Goal: Information Seeking & Learning: Learn about a topic

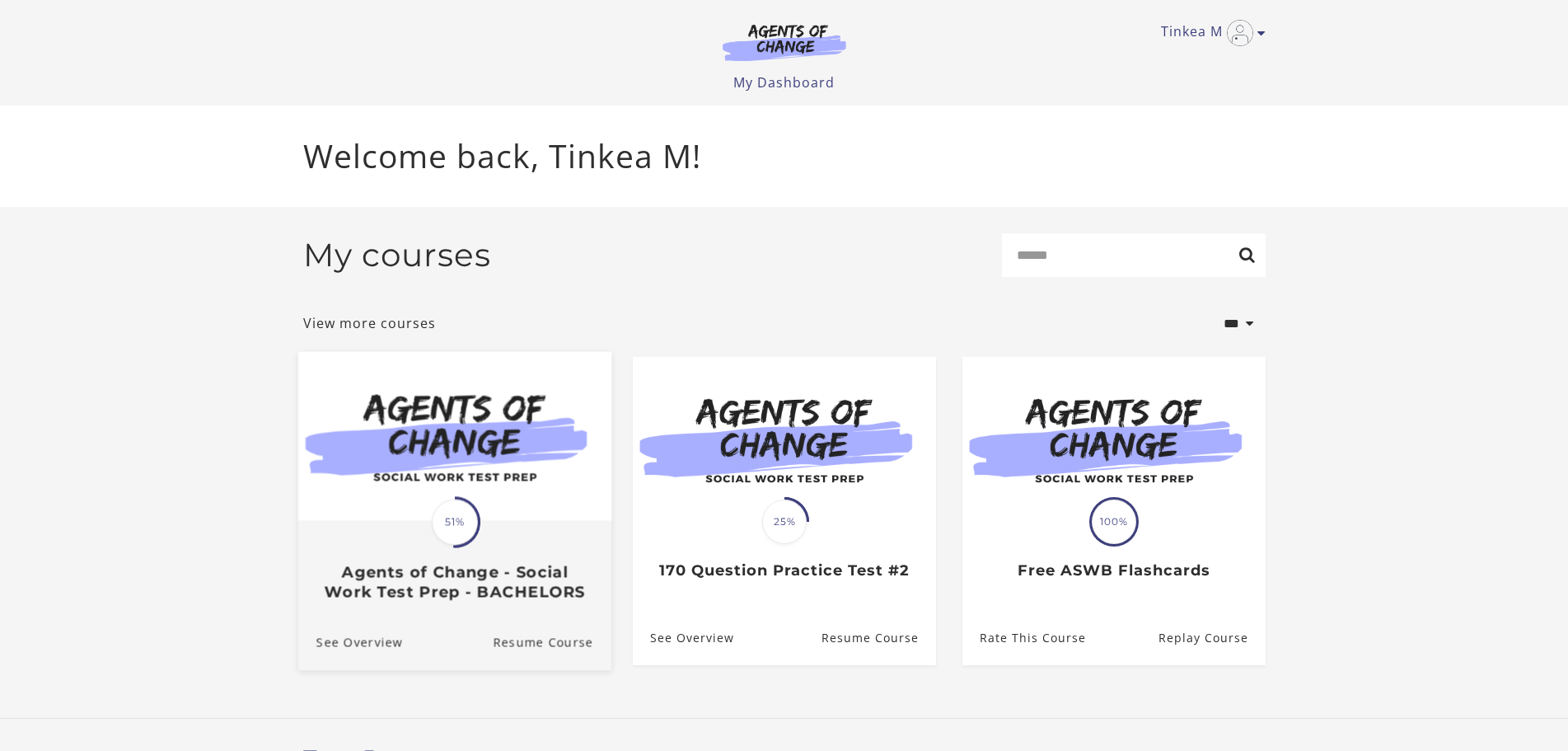
click at [409, 543] on div "Translation missing: en.liquid.partials.dashboard_course_card.progress_descript…" at bounding box center [454, 561] width 313 height 79
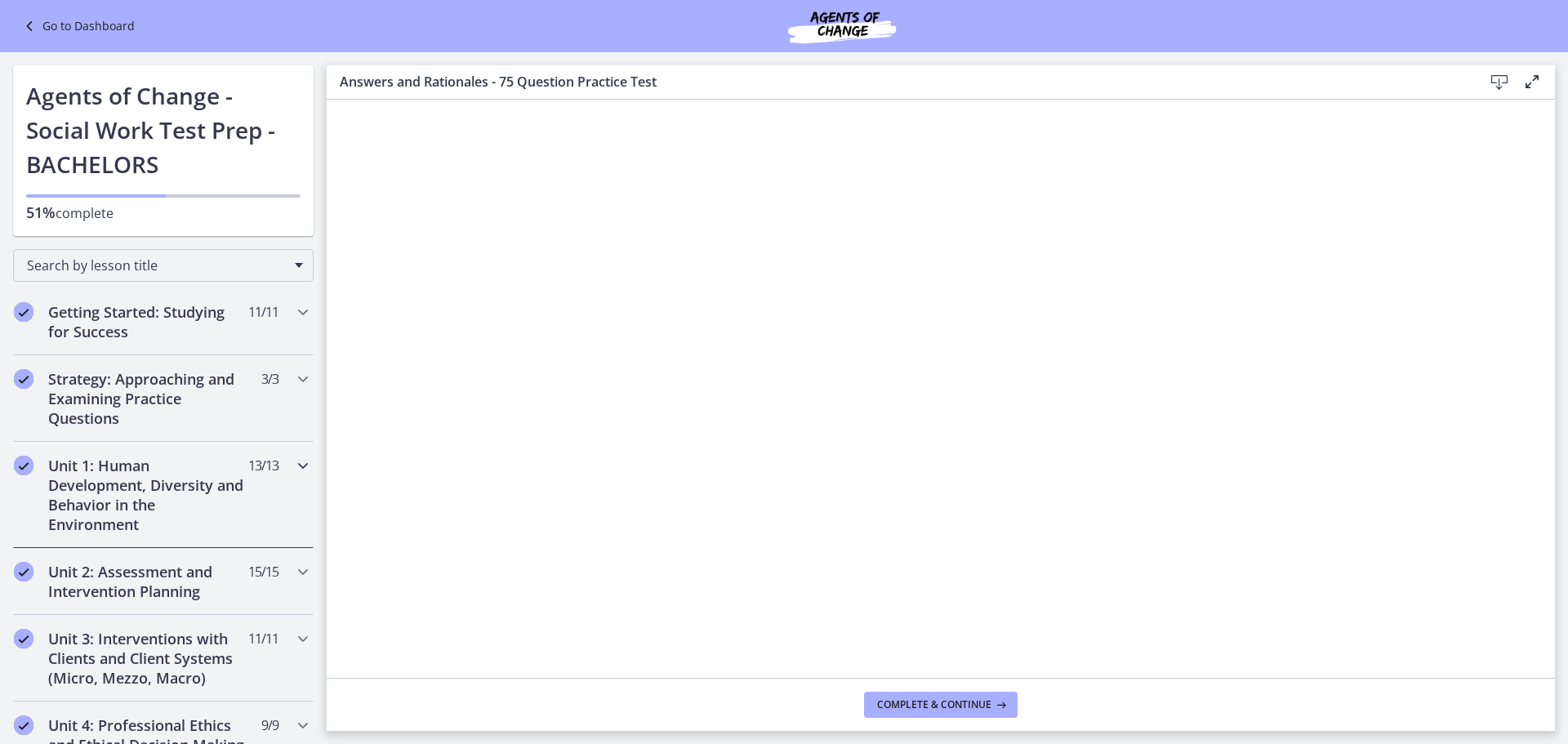
click at [294, 470] on icon "Chapters" at bounding box center [303, 465] width 20 height 20
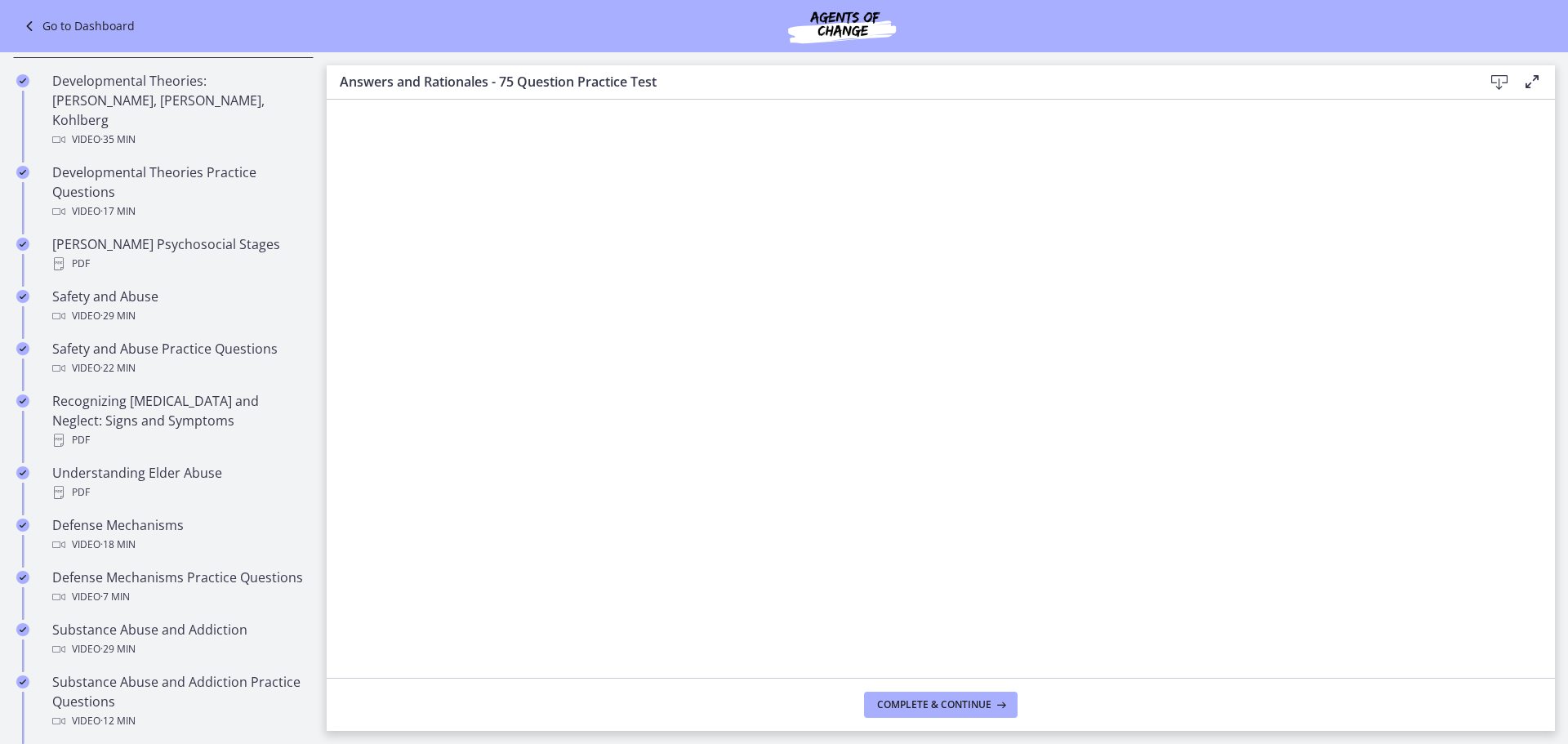
scroll to position [163, 0]
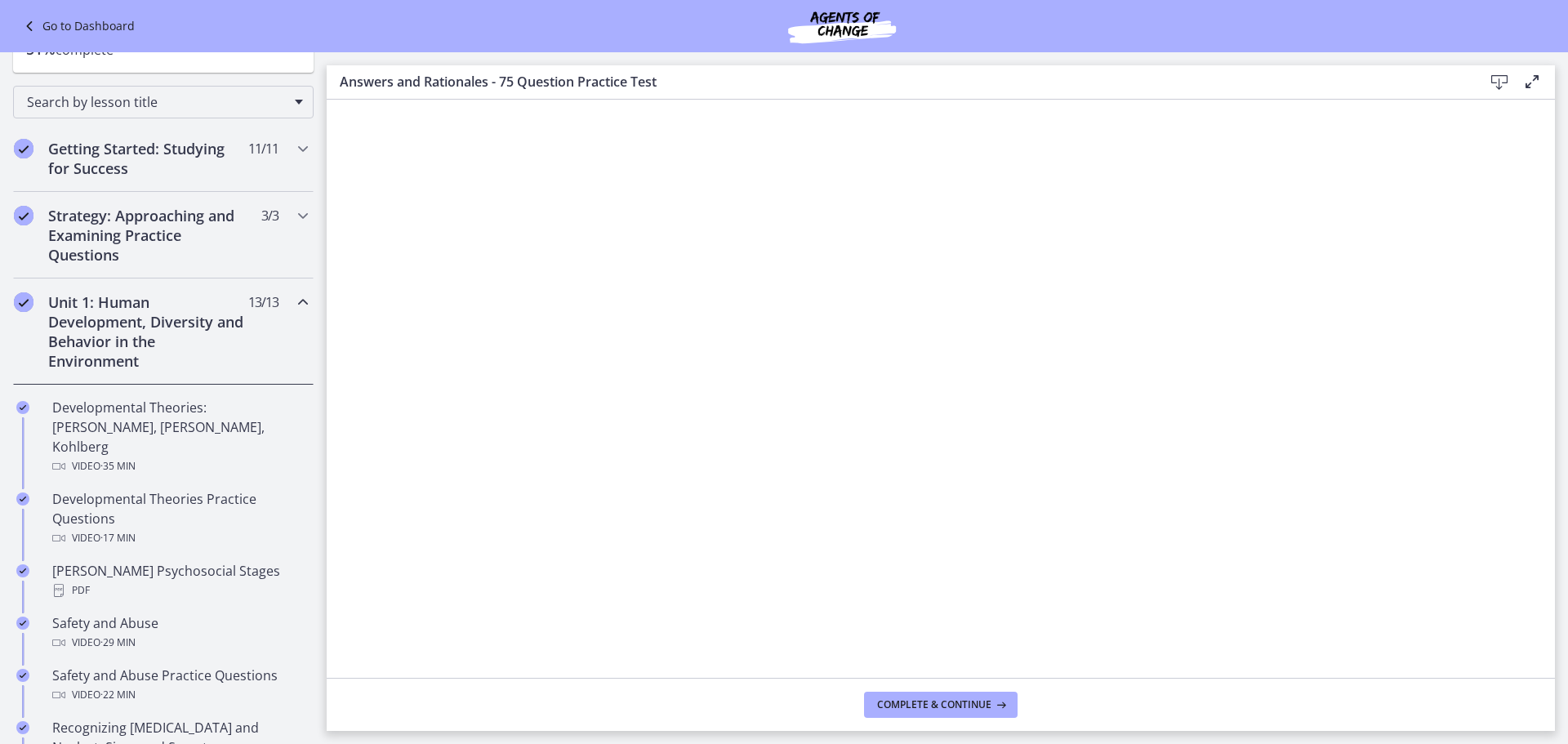
click at [293, 298] on icon "Chapters" at bounding box center [303, 302] width 20 height 20
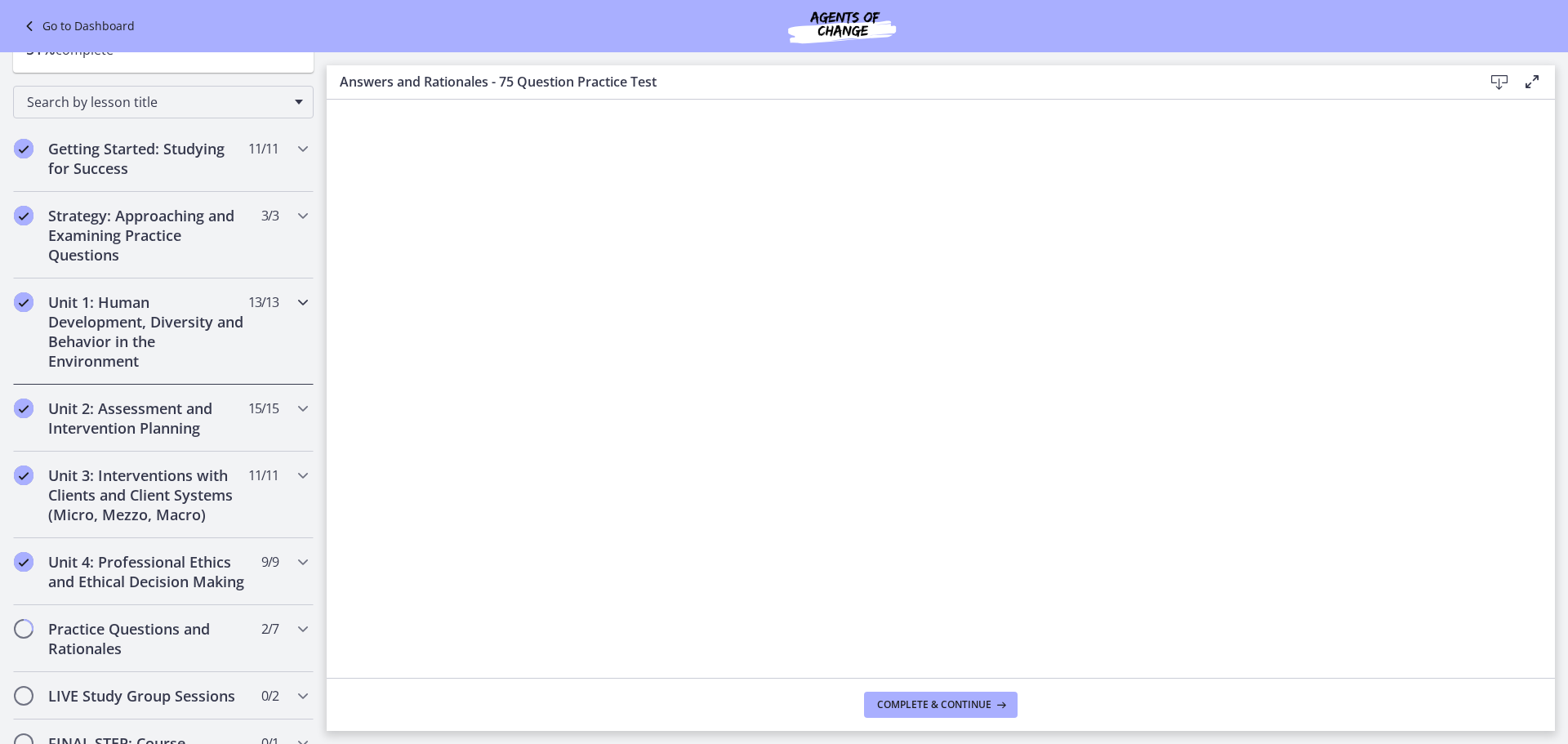
click at [293, 298] on icon "Chapters" at bounding box center [303, 302] width 20 height 20
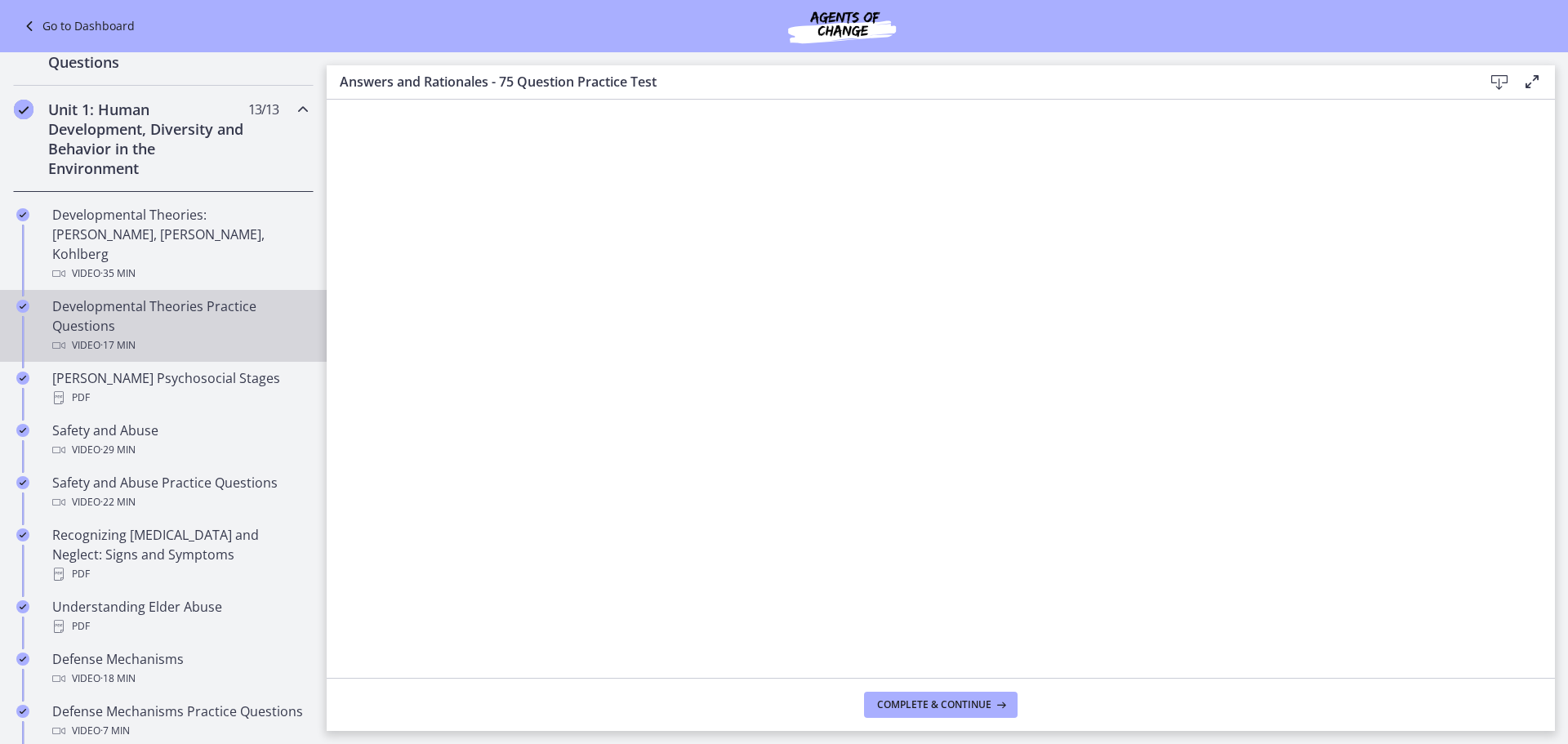
scroll to position [326, 0]
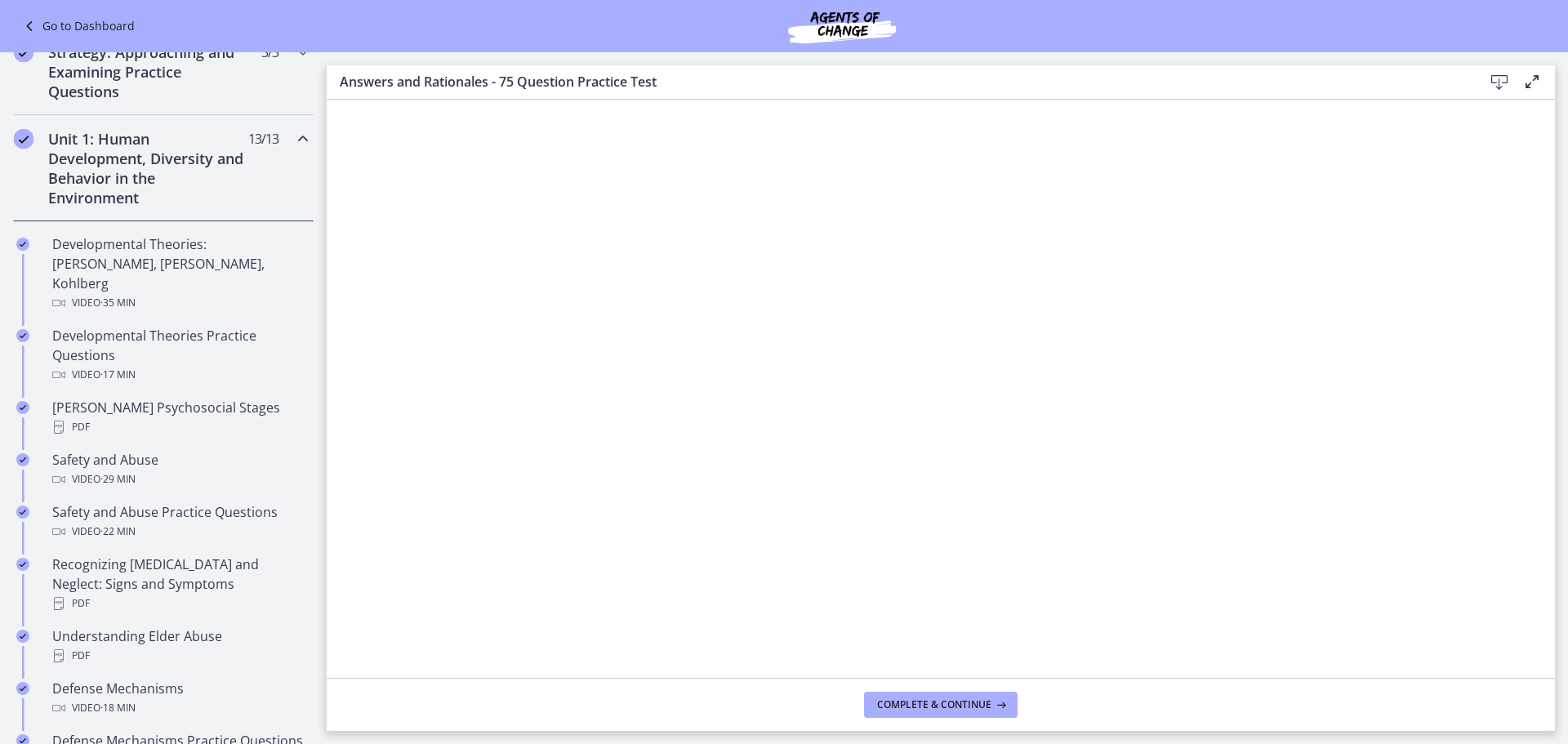
click at [293, 140] on icon "Chapters" at bounding box center [303, 139] width 20 height 20
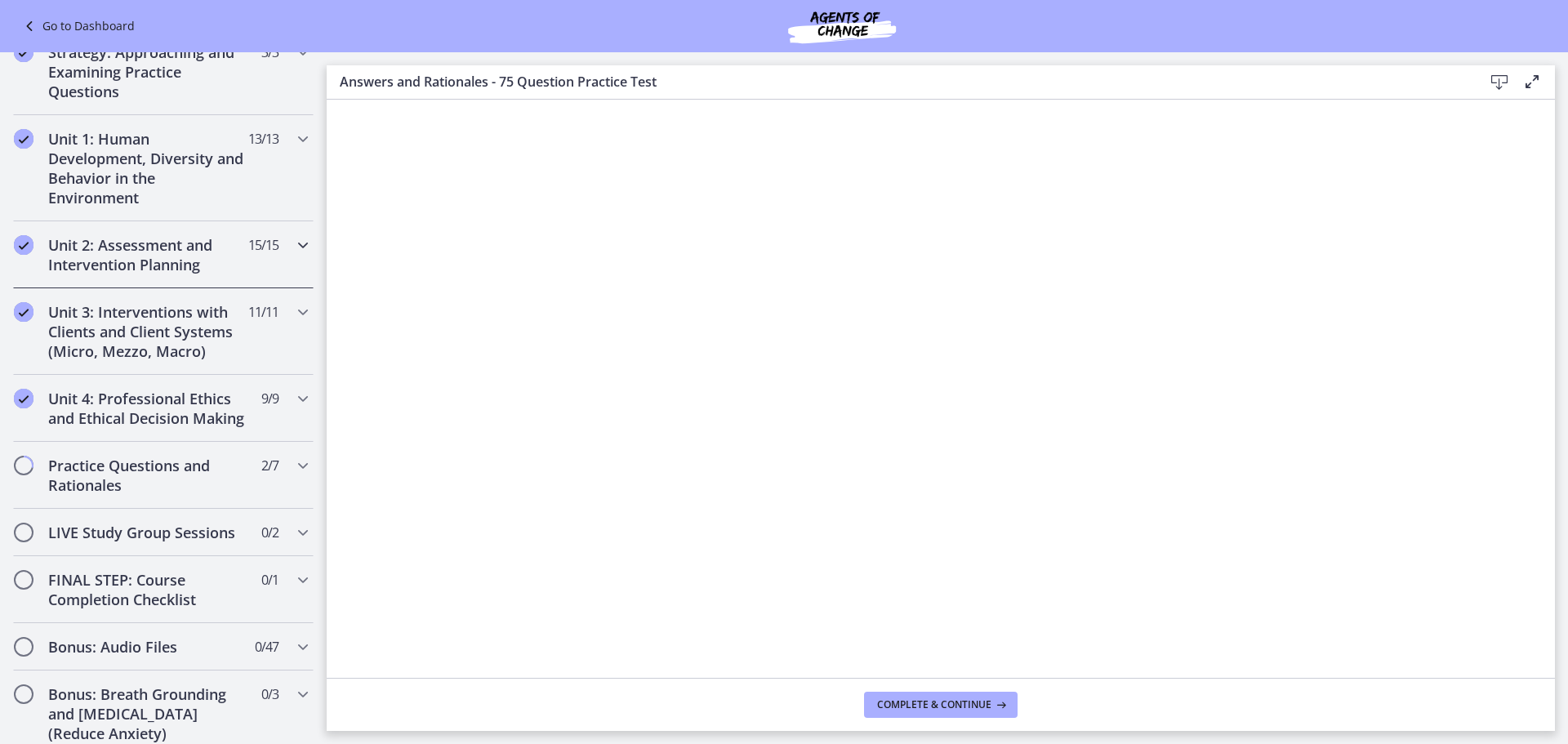
click at [293, 250] on icon "Chapters" at bounding box center [303, 244] width 20 height 20
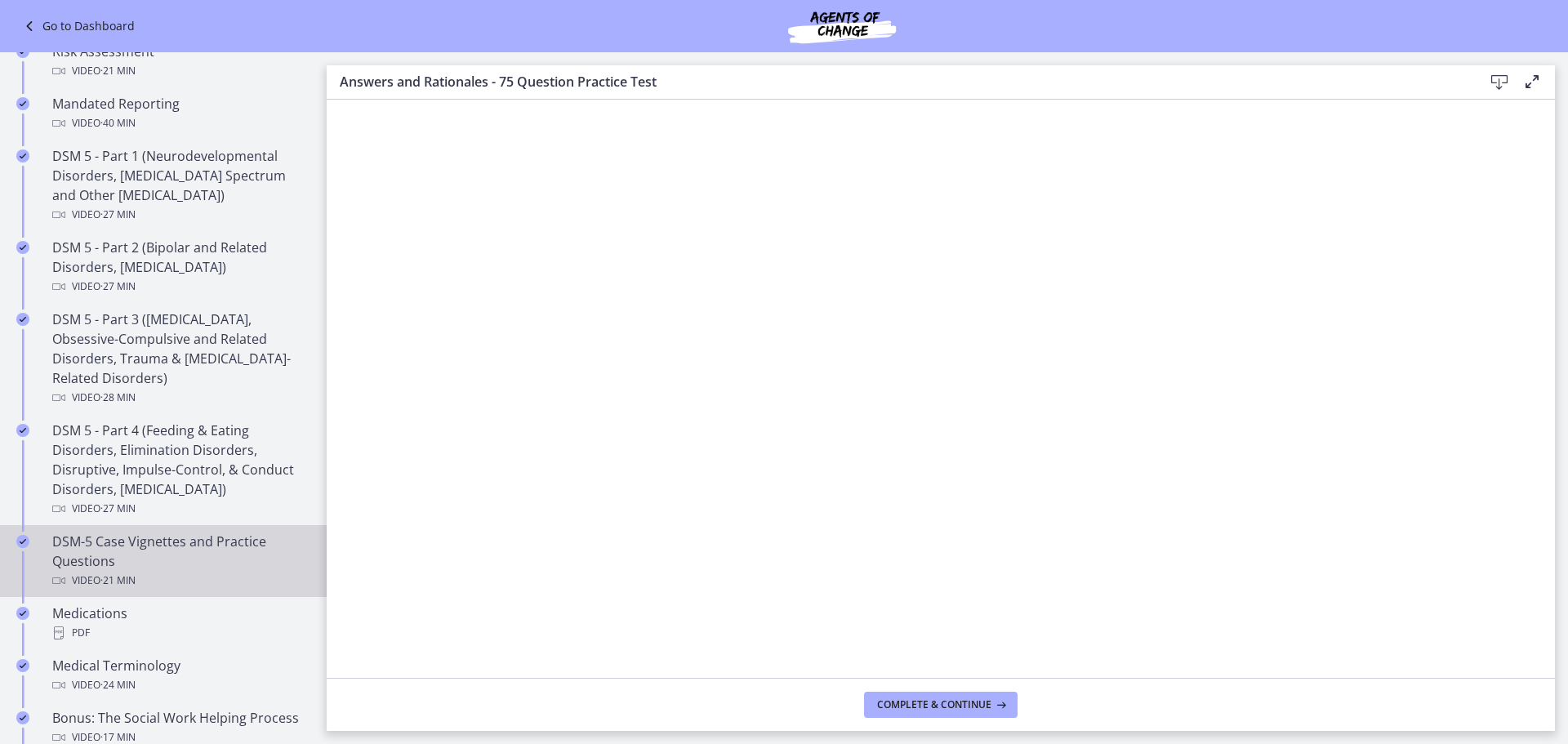
scroll to position [571, 0]
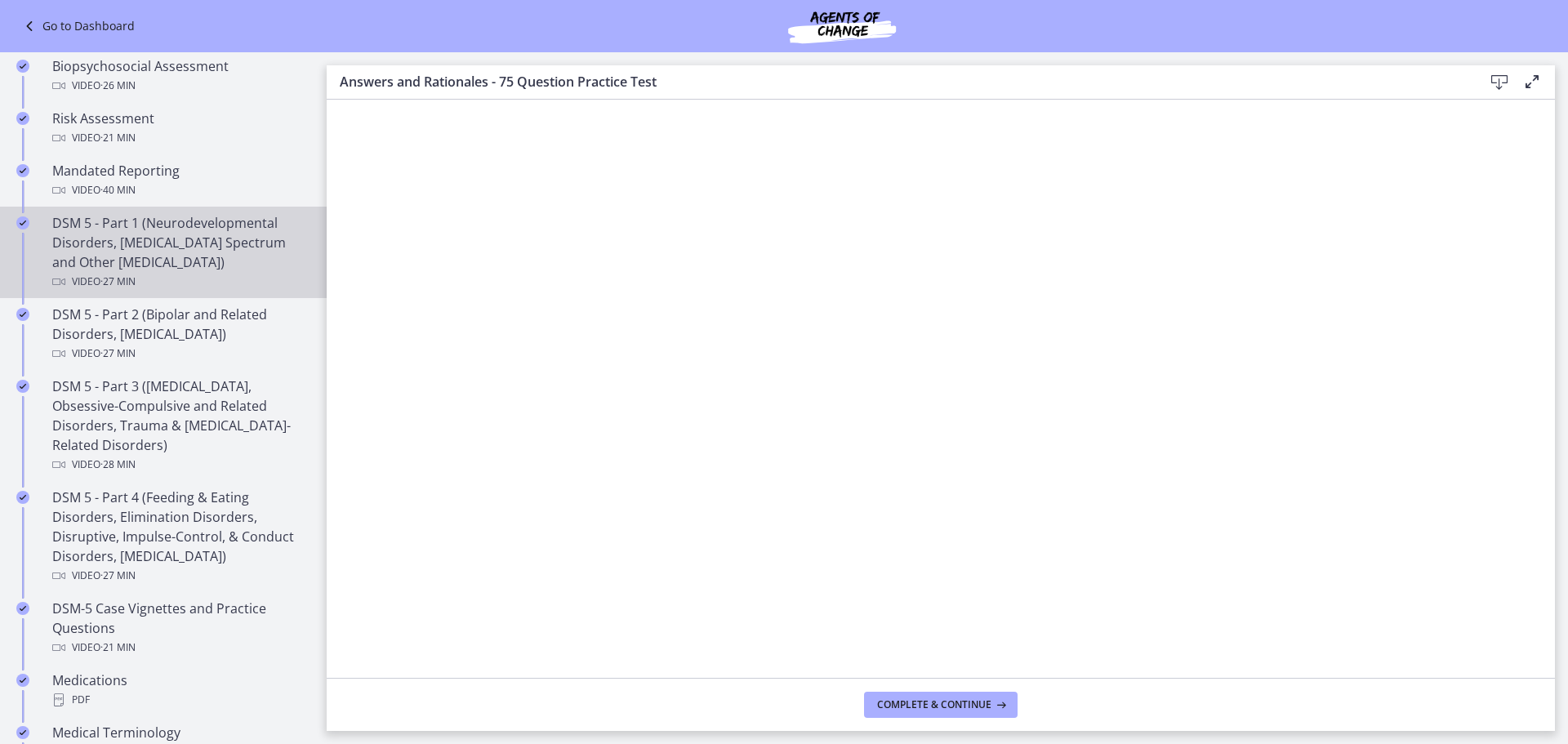
click at [243, 243] on div "DSM 5 - Part 1 (Neurodevelopmental Disorders, [MEDICAL_DATA] Spectrum and Other…" at bounding box center [179, 252] width 255 height 78
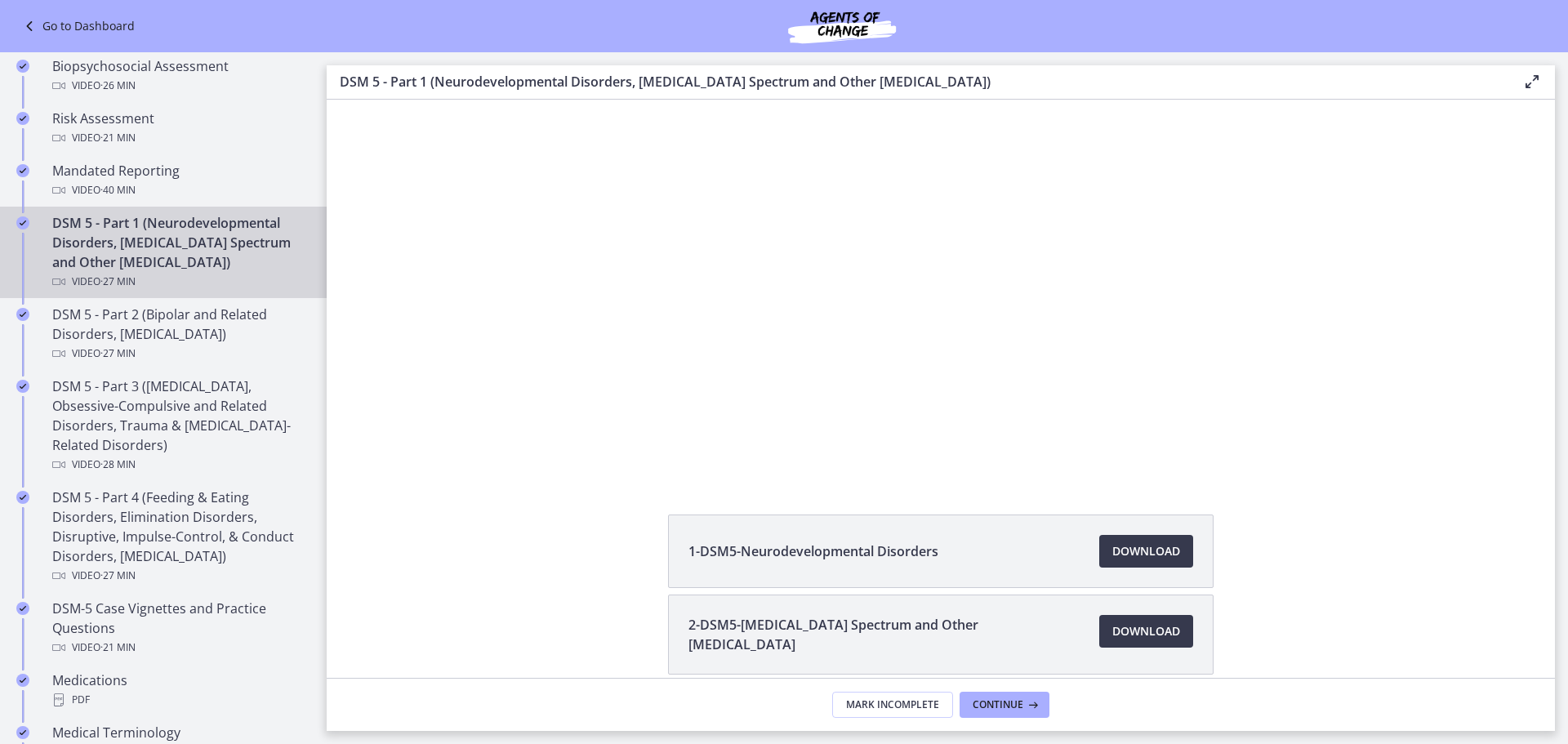
scroll to position [157, 0]
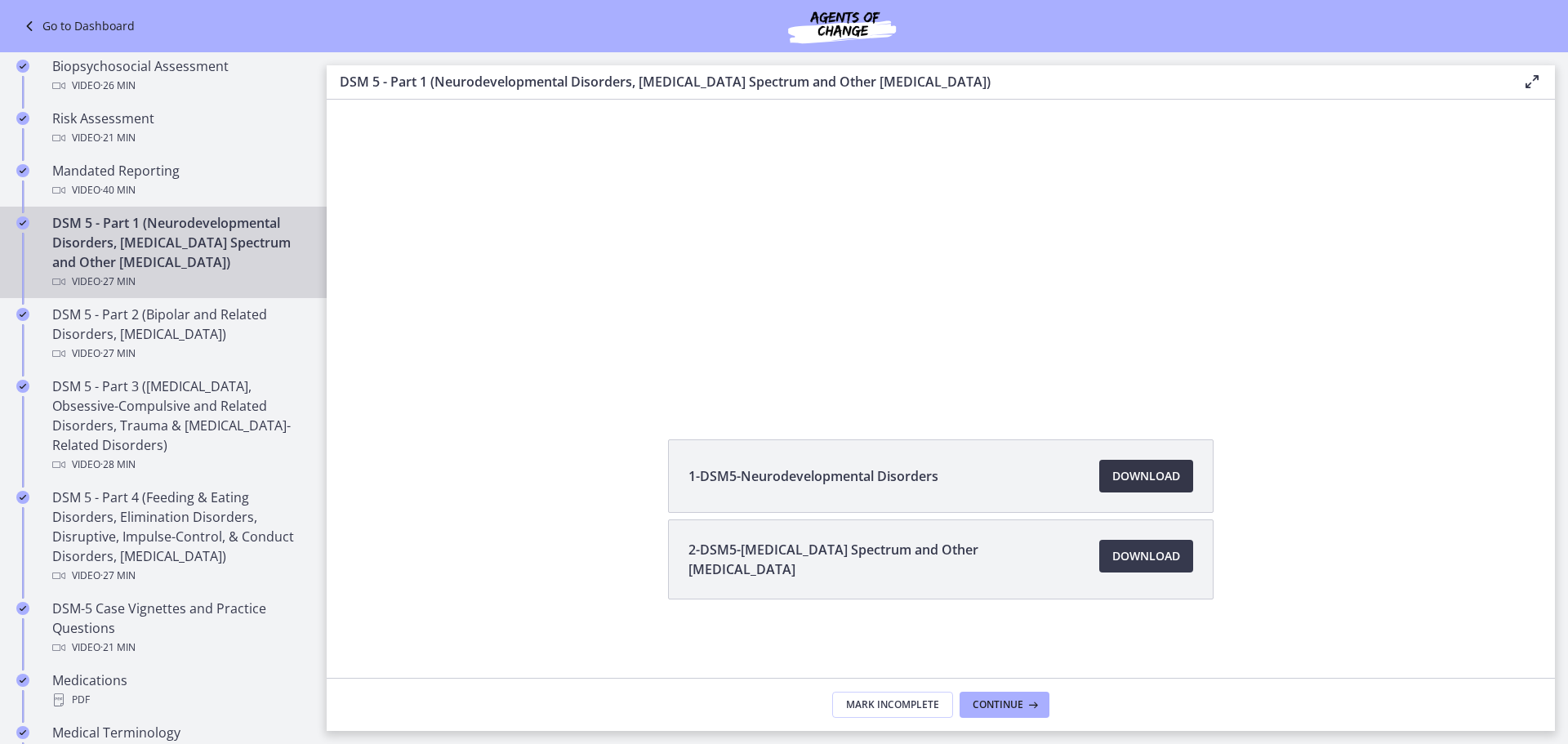
click at [1161, 484] on span "Download Opens in a new window" at bounding box center [1146, 475] width 68 height 20
click at [1162, 554] on span "Download Opens in a new window" at bounding box center [1146, 555] width 68 height 20
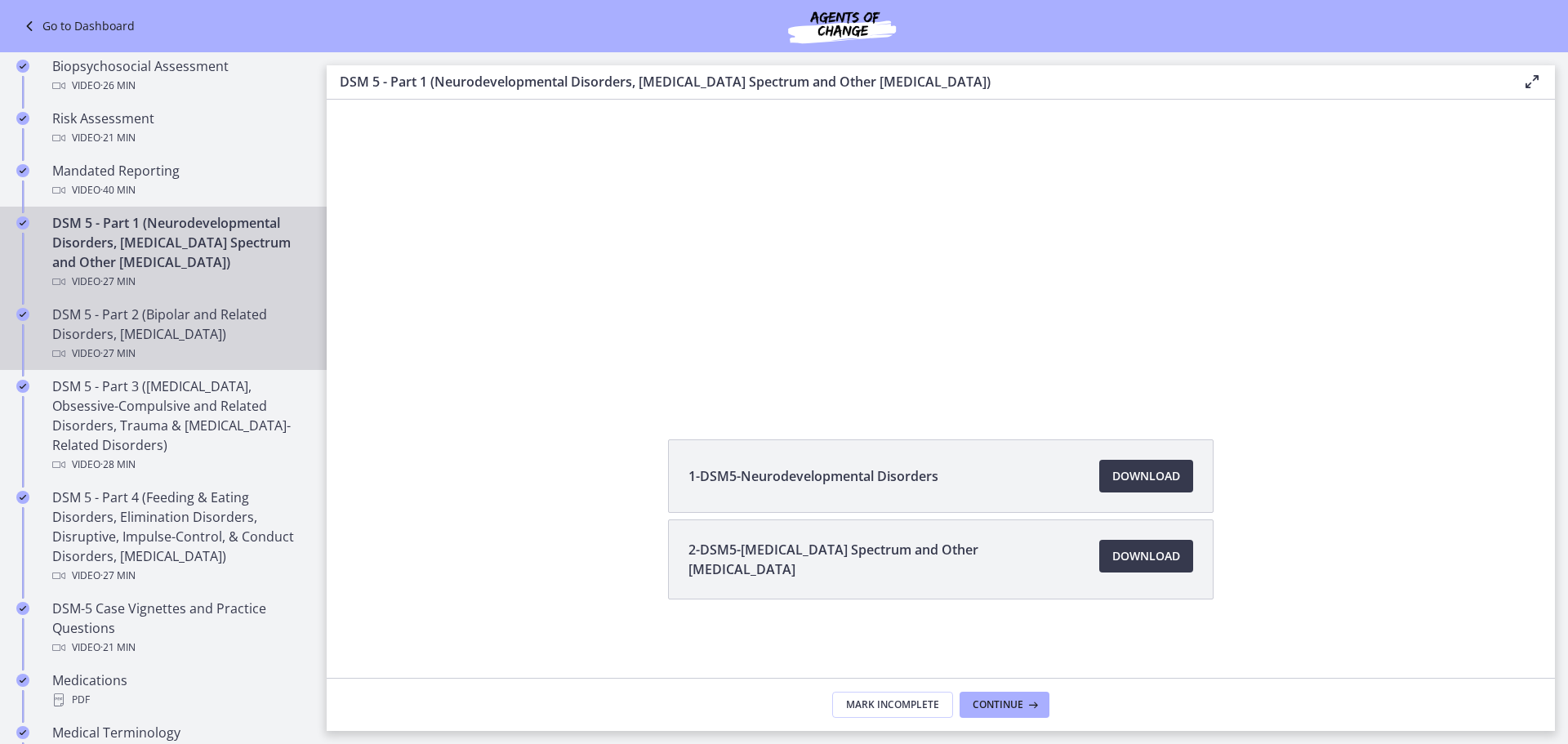
click at [119, 333] on div "DSM 5 - Part 2 (Bipolar and Related Disorders, [MEDICAL_DATA]) Video · 27 min" at bounding box center [179, 334] width 255 height 58
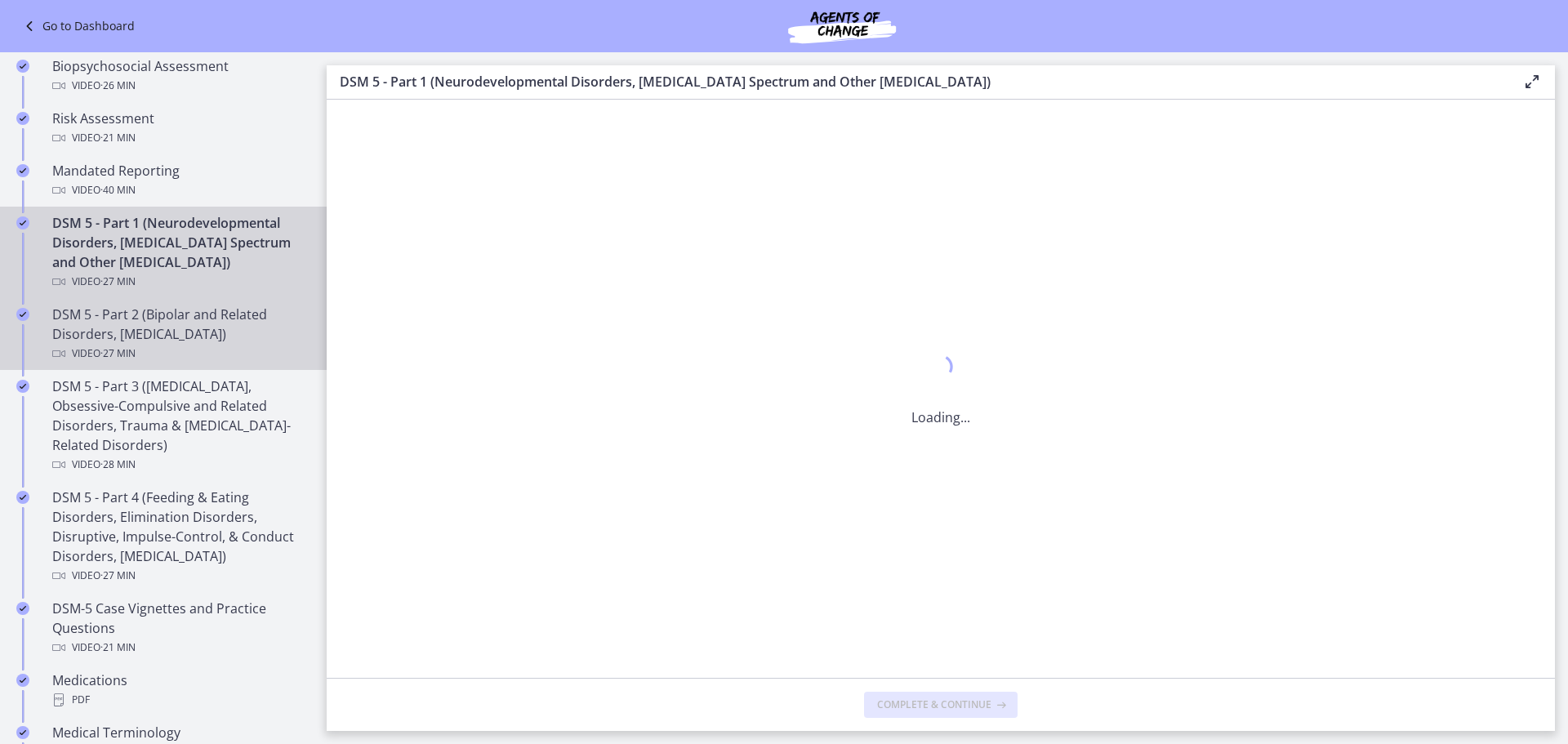
scroll to position [0, 0]
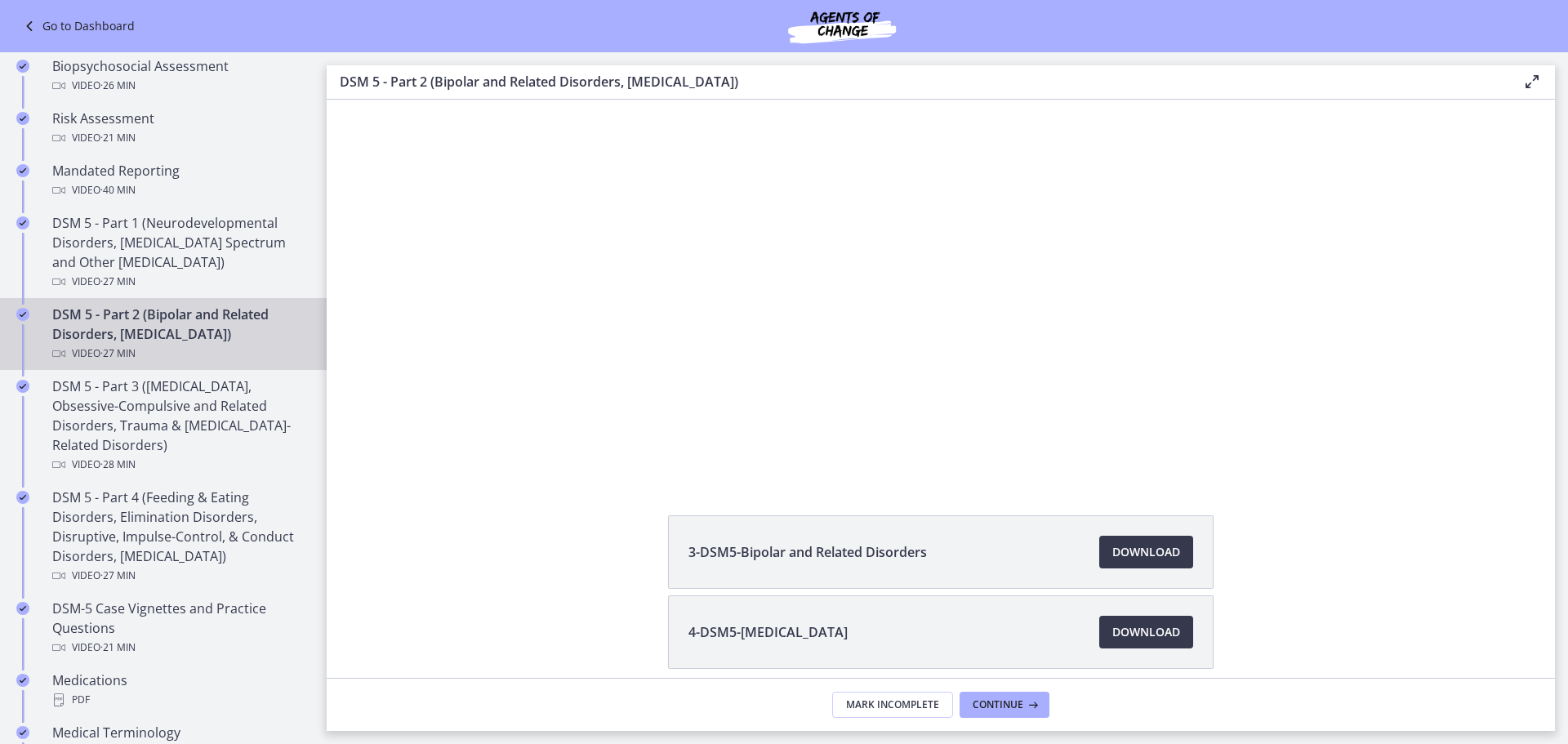
scroll to position [150, 0]
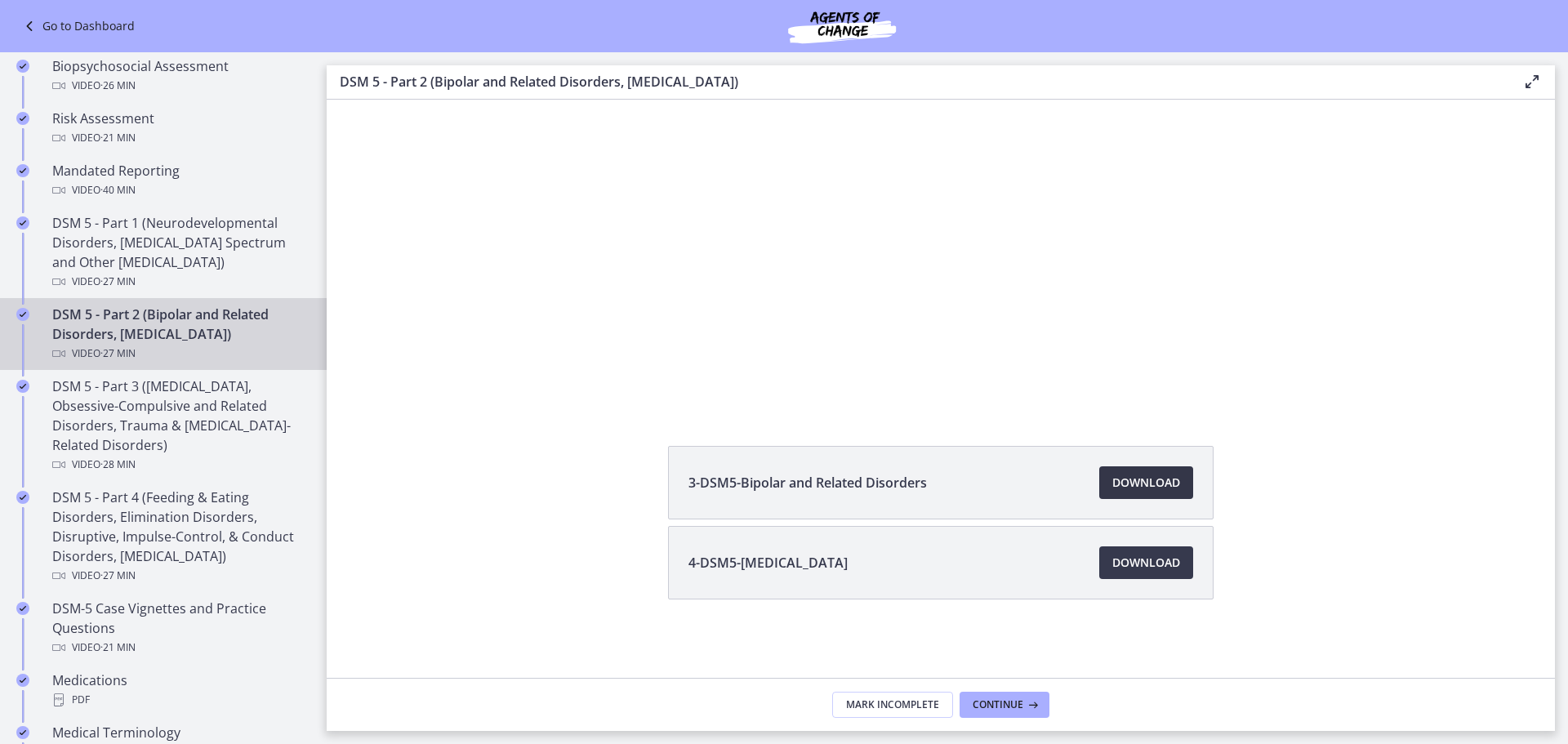
click at [1142, 474] on span "Download Opens in a new window" at bounding box center [1146, 482] width 68 height 20
click at [1136, 555] on span "Download Opens in a new window" at bounding box center [1146, 562] width 68 height 20
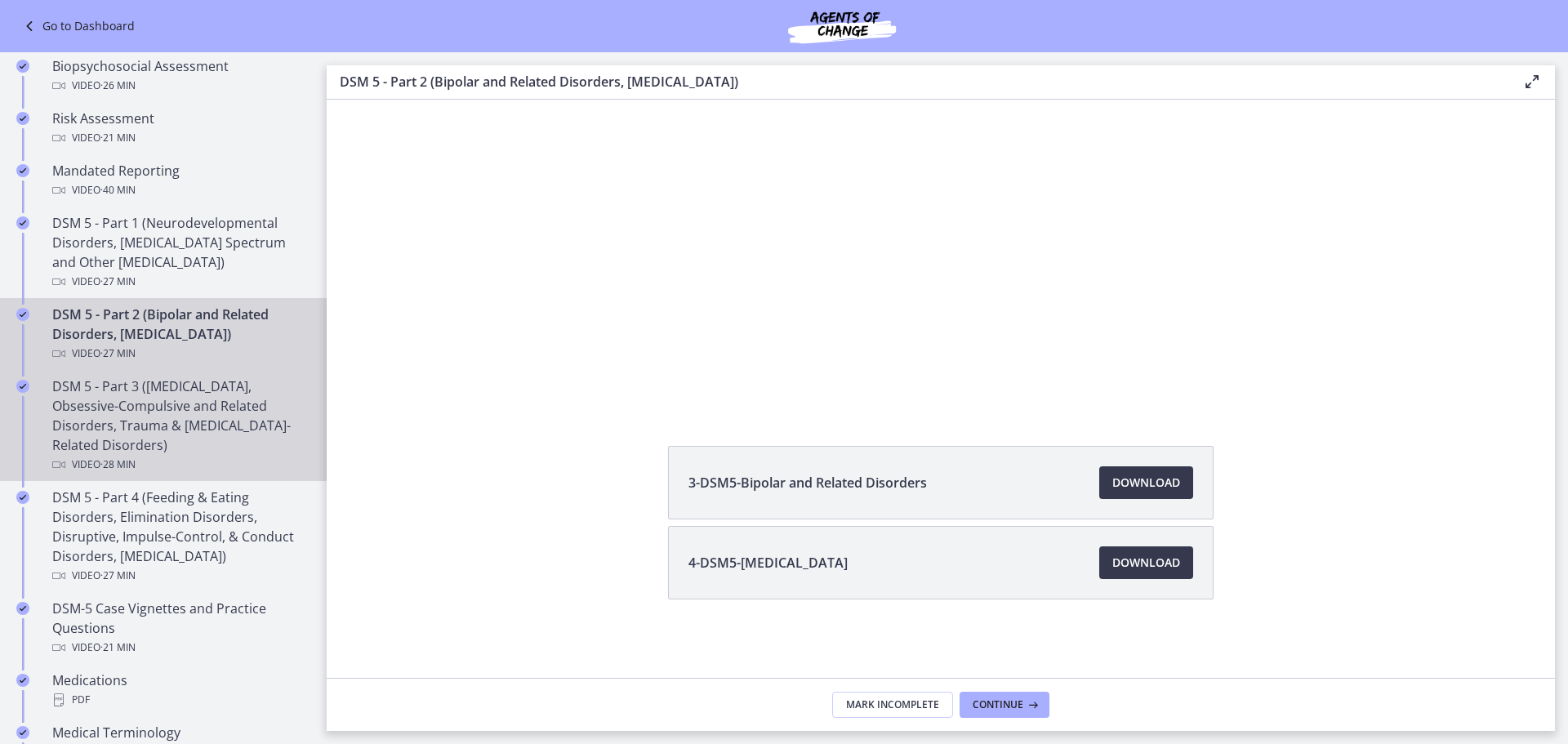
click at [200, 411] on div "DSM 5 - Part 3 ([MEDICAL_DATA], Obsessive-Compulsive and Related Disorders, Tra…" at bounding box center [179, 425] width 255 height 98
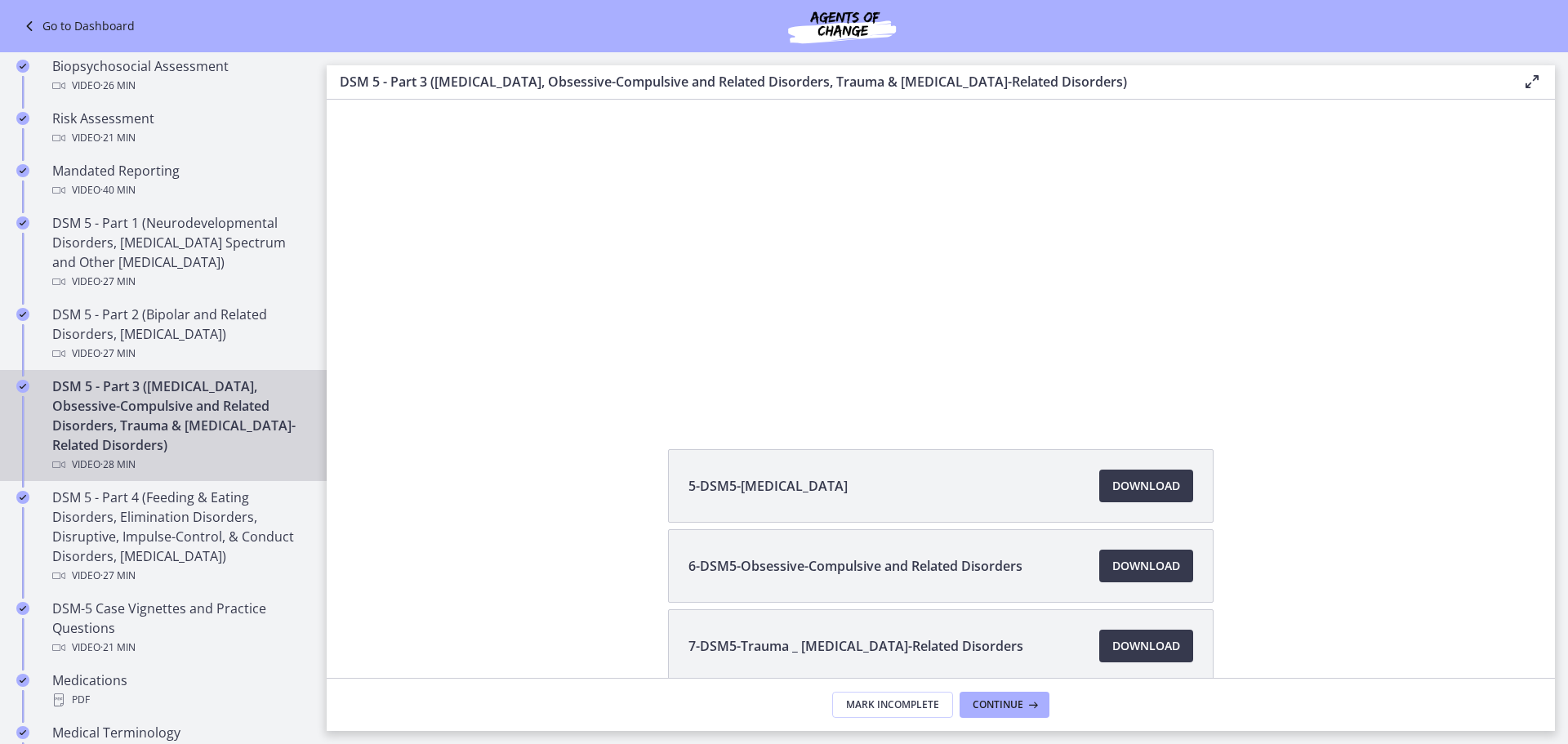
scroll to position [230, 0]
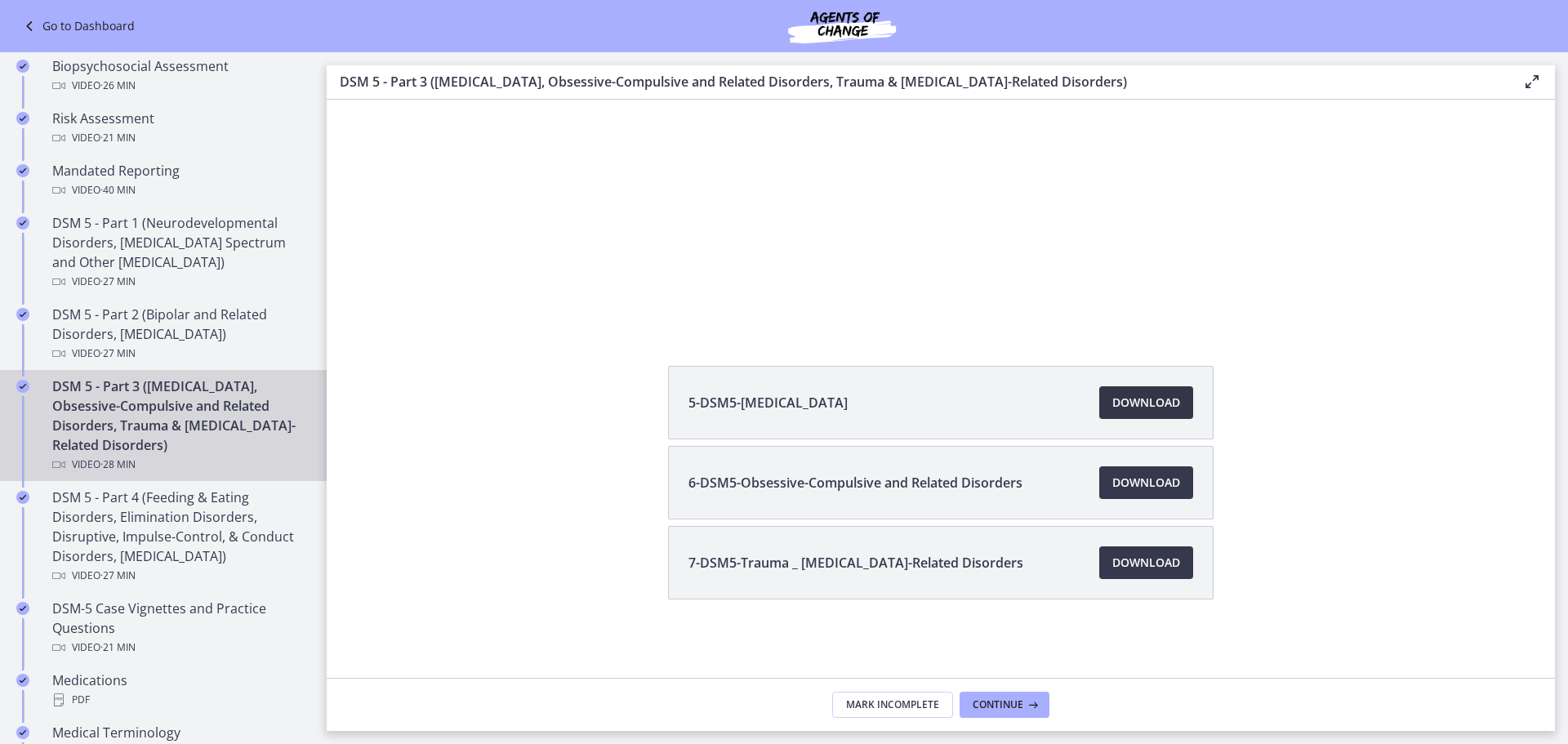
click at [1132, 403] on span "Download Opens in a new window" at bounding box center [1146, 403] width 68 height 20
click at [1133, 483] on span "Download Opens in a new window" at bounding box center [1146, 482] width 68 height 20
click at [1123, 561] on span "Download Opens in a new window" at bounding box center [1146, 562] width 68 height 20
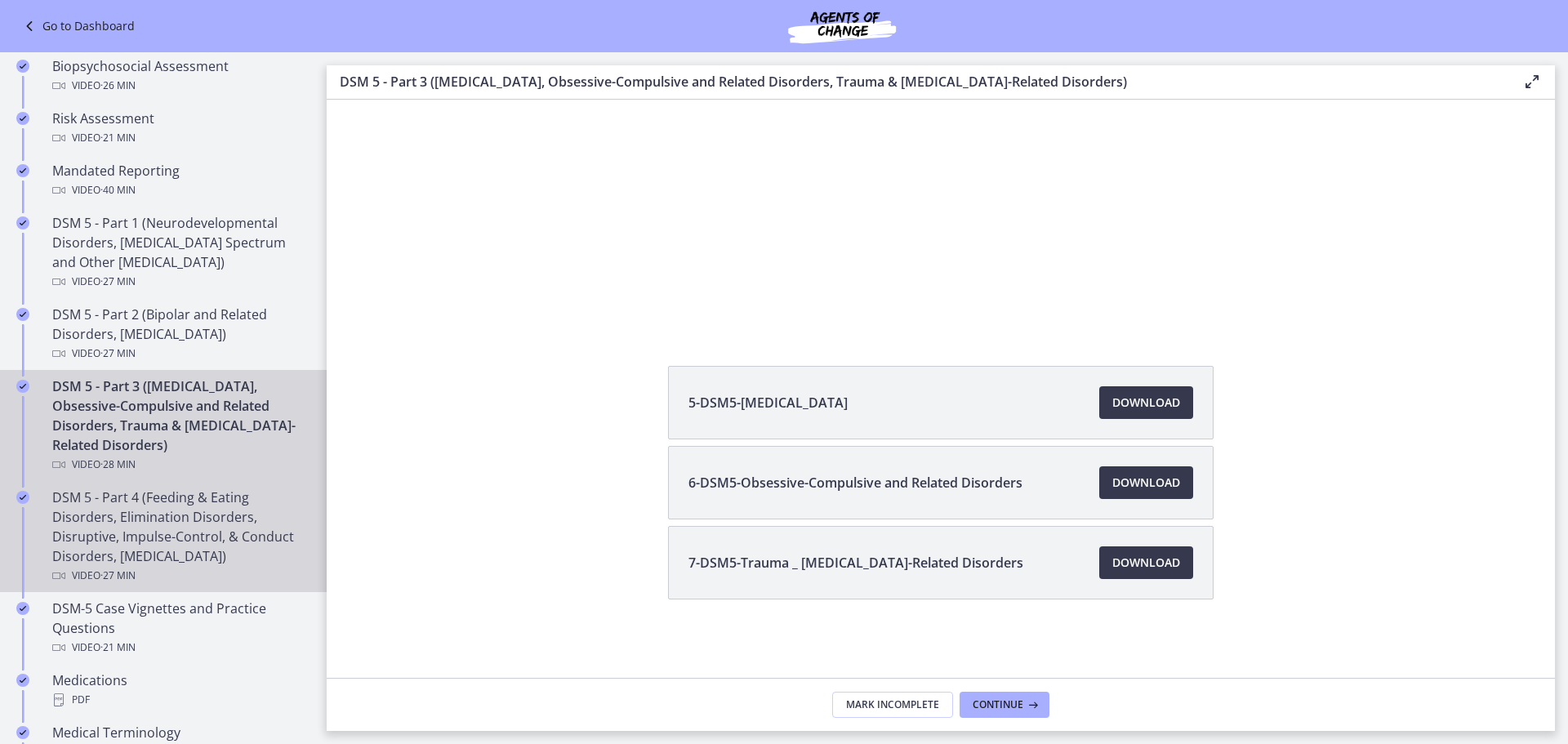
click at [195, 524] on div "DSM 5 - Part 4 (Feeding & Eating Disorders, Elimination Disorders, Disruptive, …" at bounding box center [179, 537] width 255 height 98
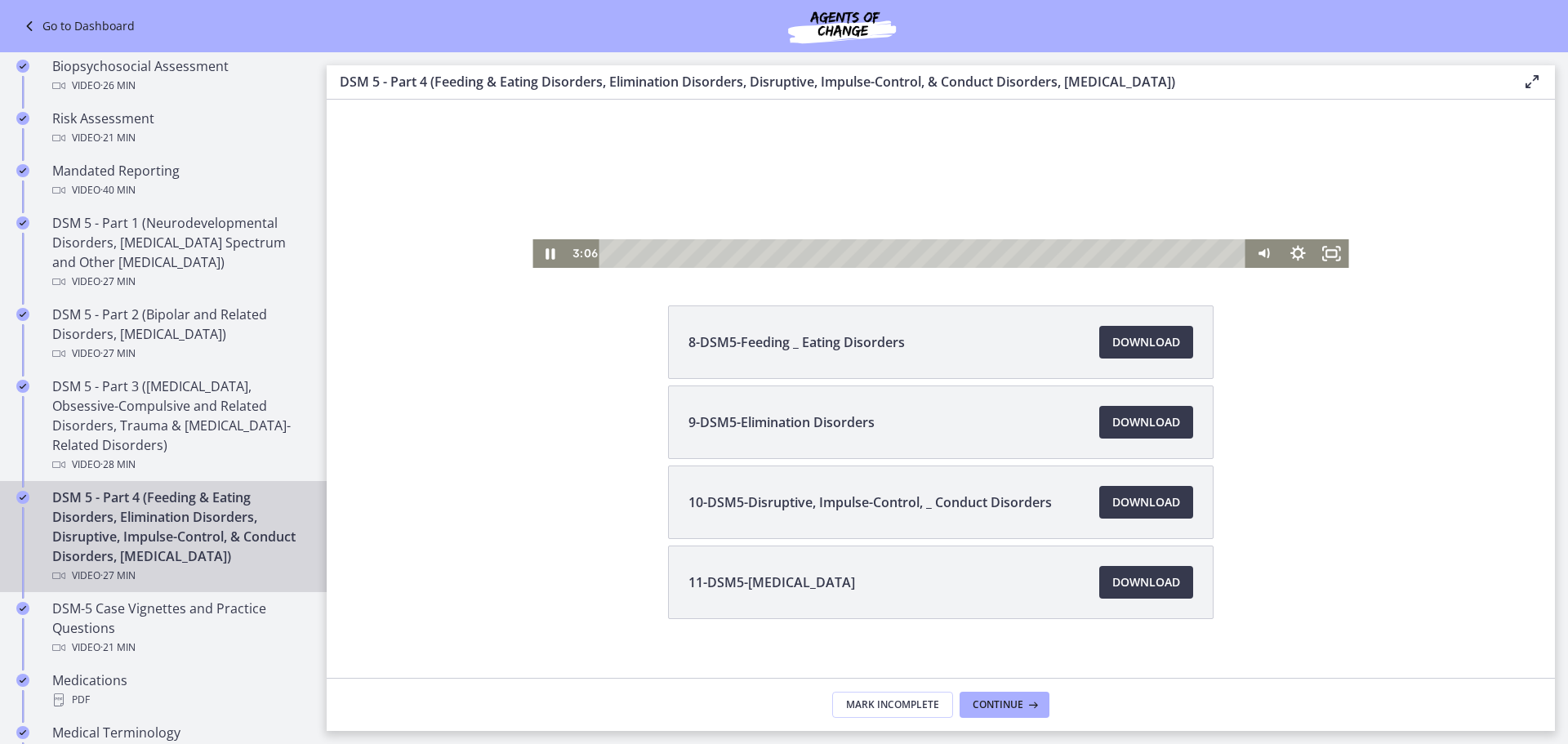
scroll to position [310, 0]
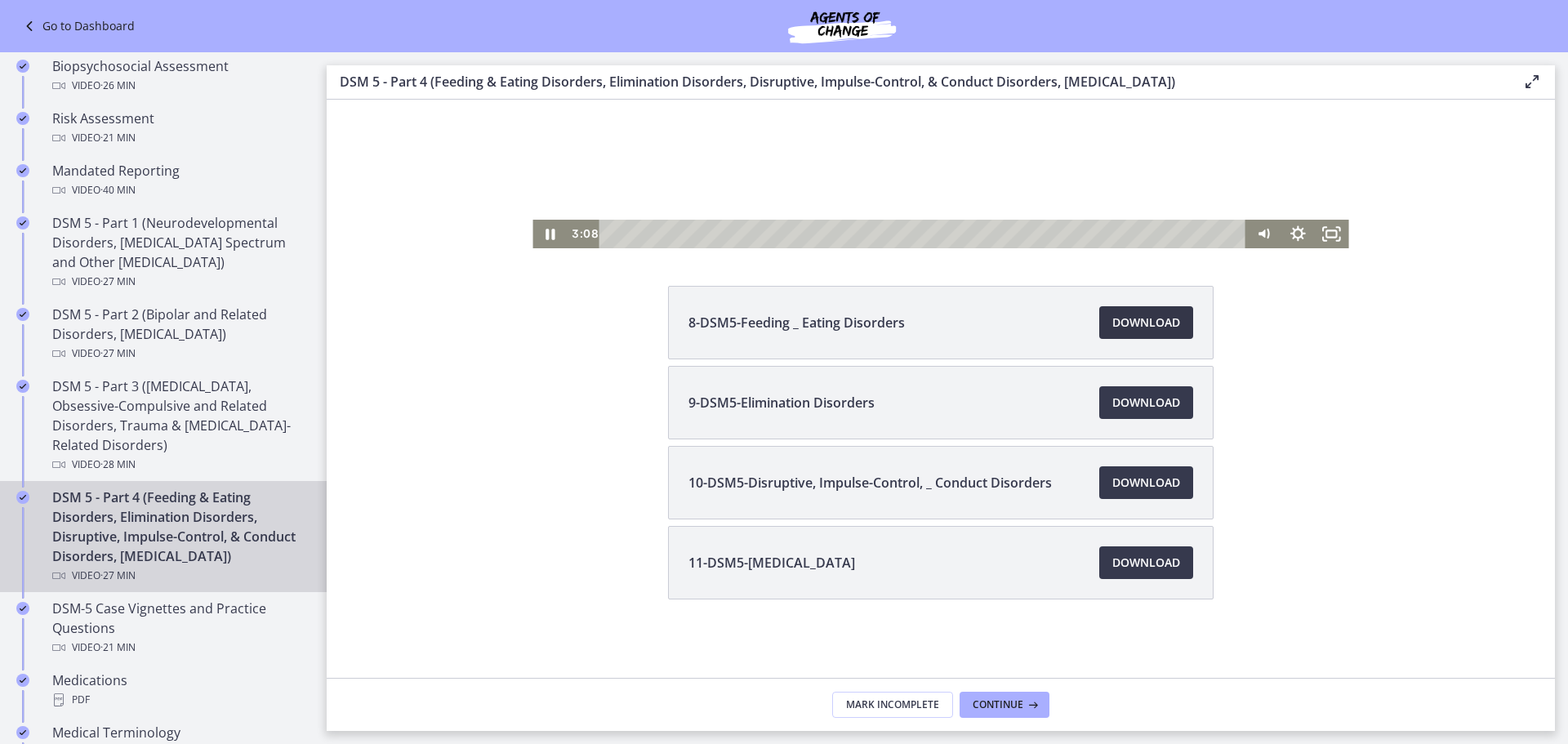
click at [1147, 320] on span "Download Opens in a new window" at bounding box center [1146, 322] width 68 height 20
click at [1150, 411] on span "Download Opens in a new window" at bounding box center [1146, 403] width 68 height 20
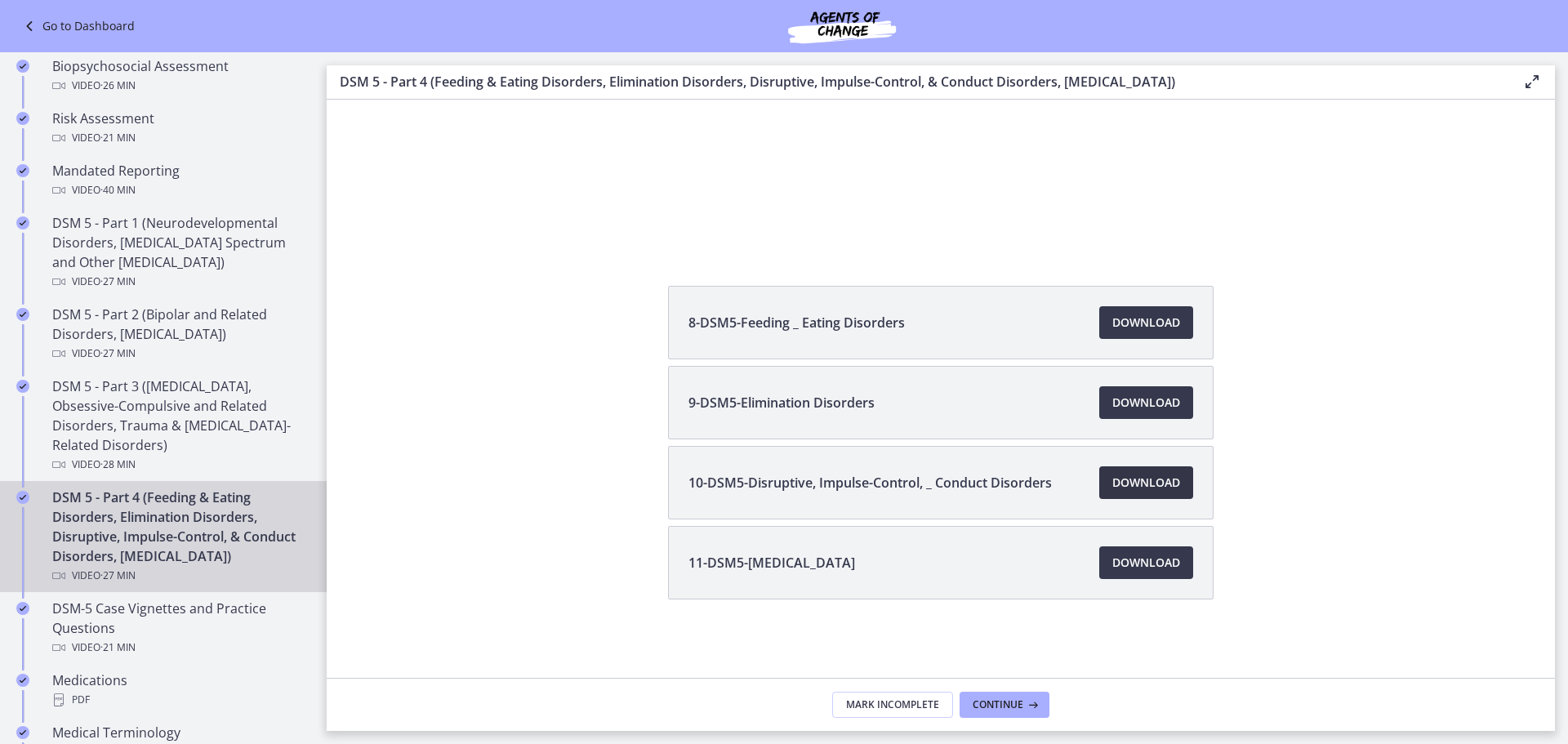
click at [1140, 489] on span "Download Opens in a new window" at bounding box center [1146, 482] width 68 height 20
click at [1144, 563] on span "Download Opens in a new window" at bounding box center [1146, 562] width 68 height 20
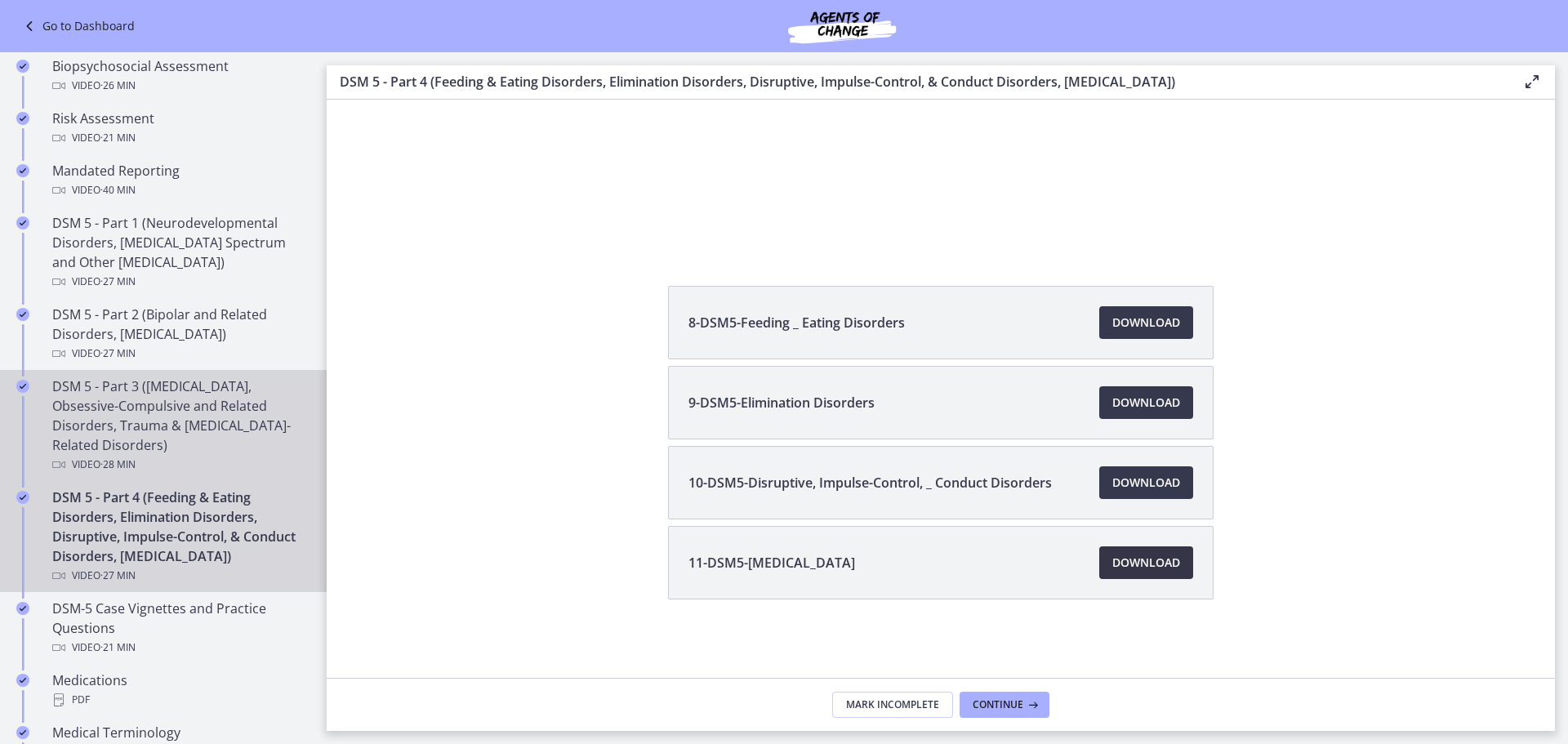
scroll to position [735, 0]
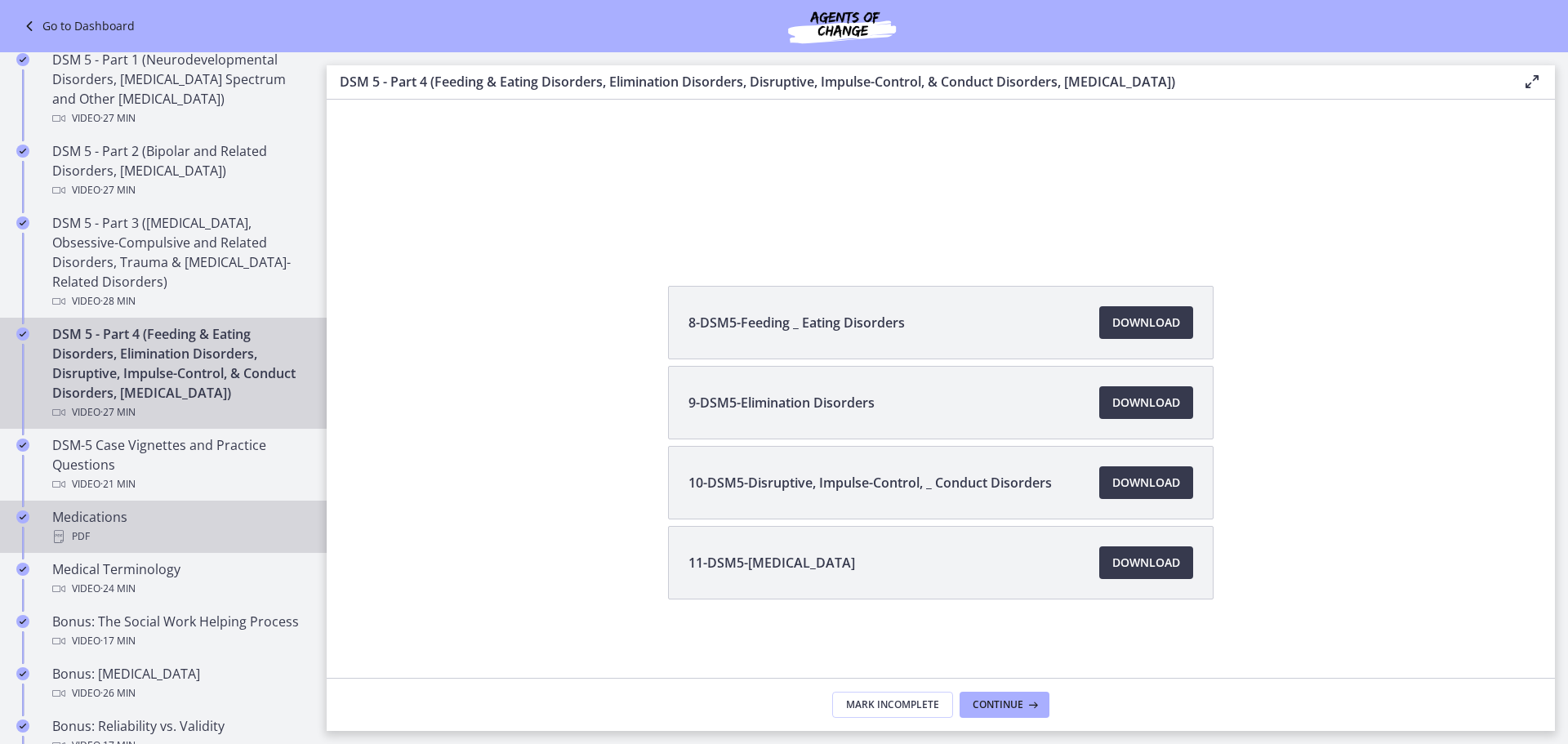
click at [172, 546] on div "PDF" at bounding box center [179, 537] width 255 height 20
